Goal: Task Accomplishment & Management: Complete application form

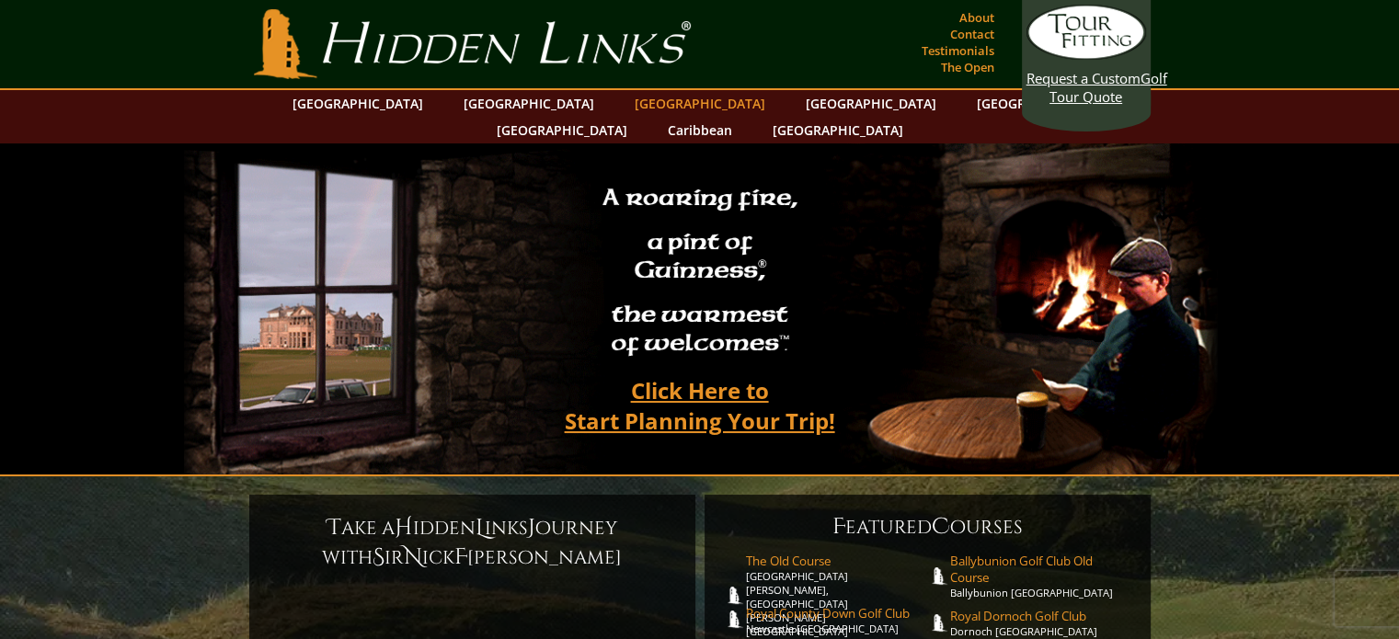
click at [625, 106] on link "[GEOGRAPHIC_DATA]" at bounding box center [699, 103] width 149 height 27
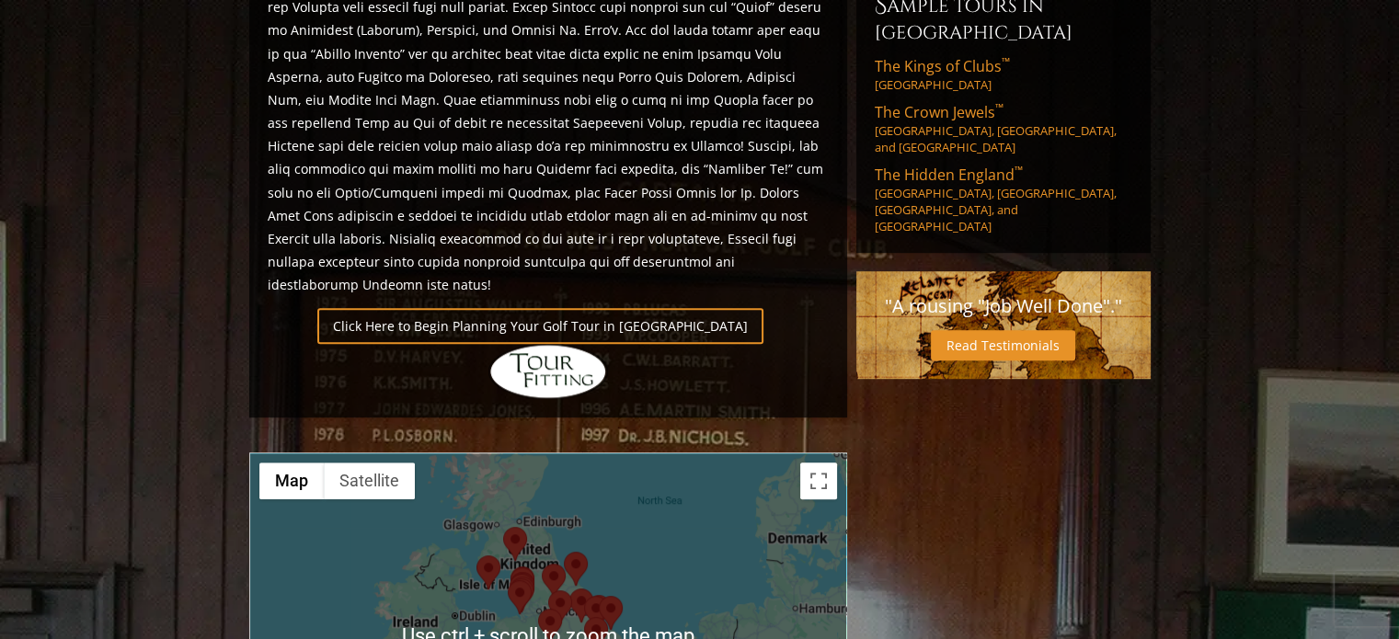
scroll to position [1228, 0]
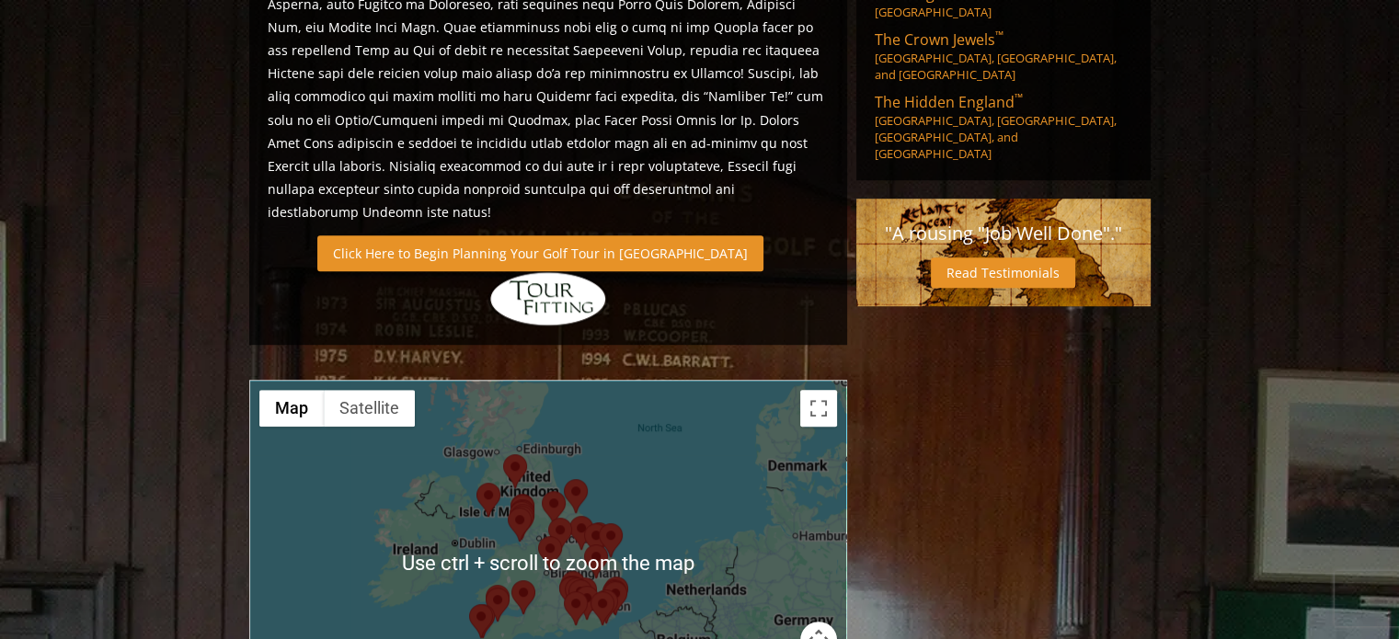
click at [508, 235] on link "Click Here to Begin Planning Your Golf Tour in [GEOGRAPHIC_DATA]" at bounding box center [540, 253] width 446 height 36
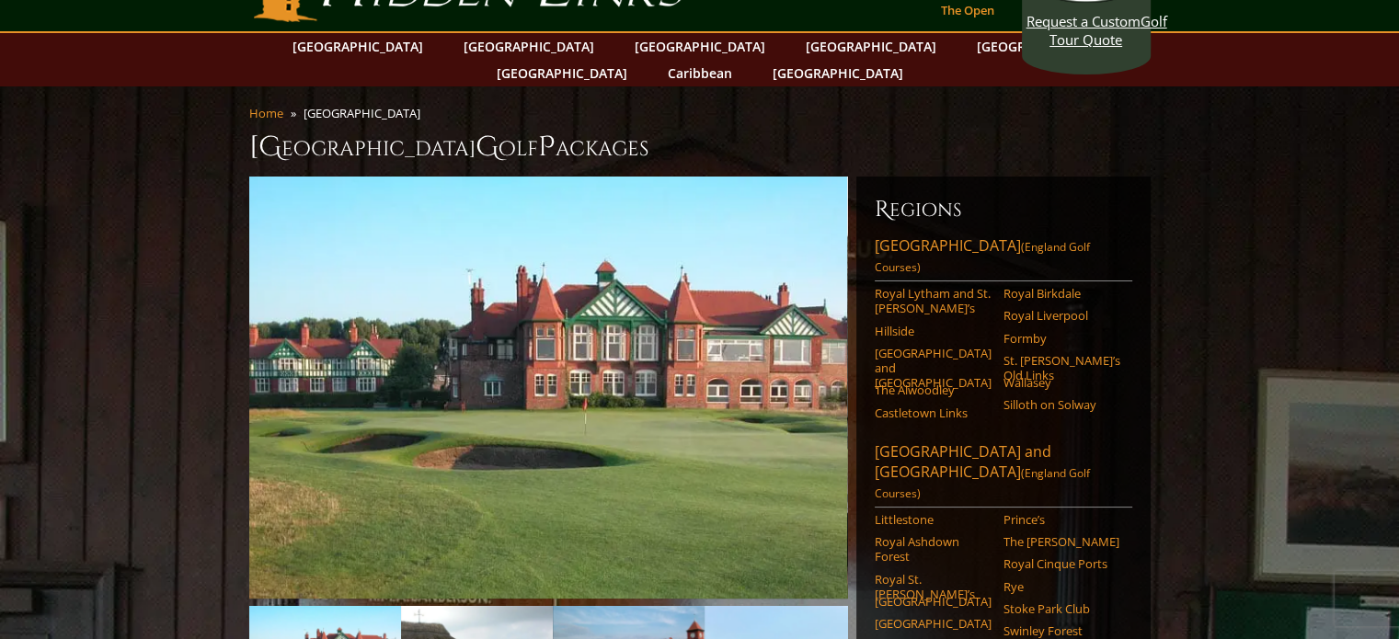
scroll to position [0, 0]
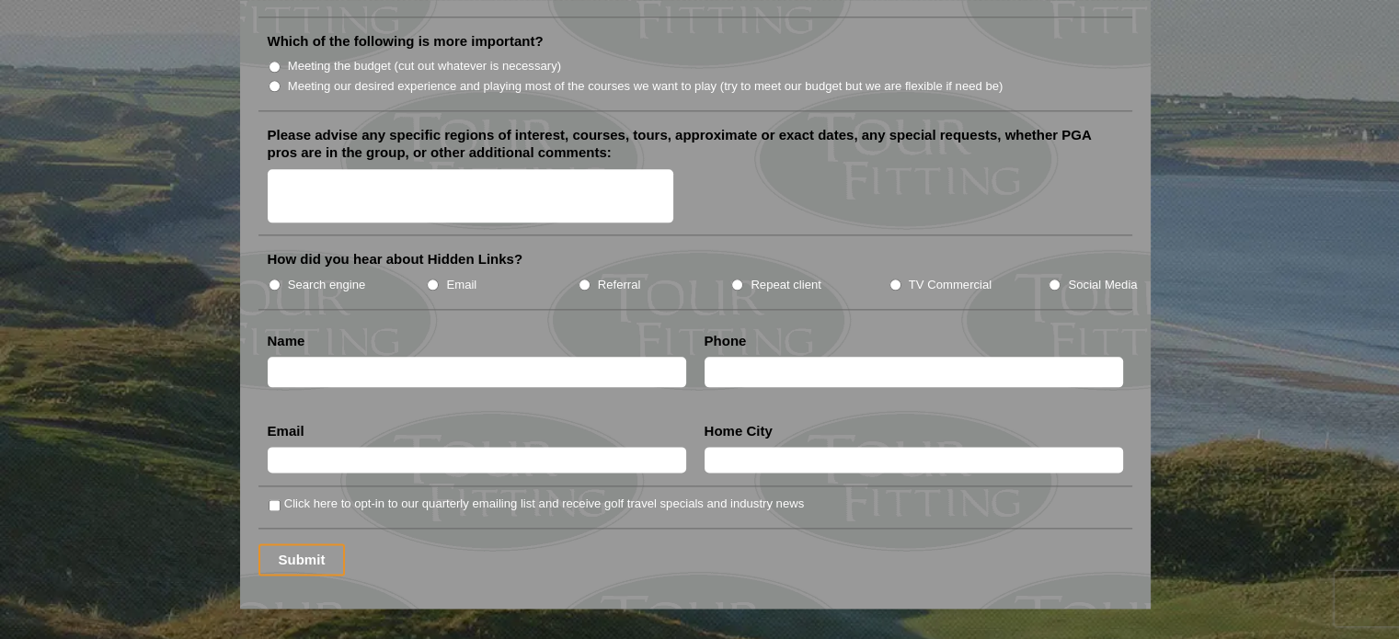
scroll to position [2232, 0]
